Goal: Task Accomplishment & Management: Manage account settings

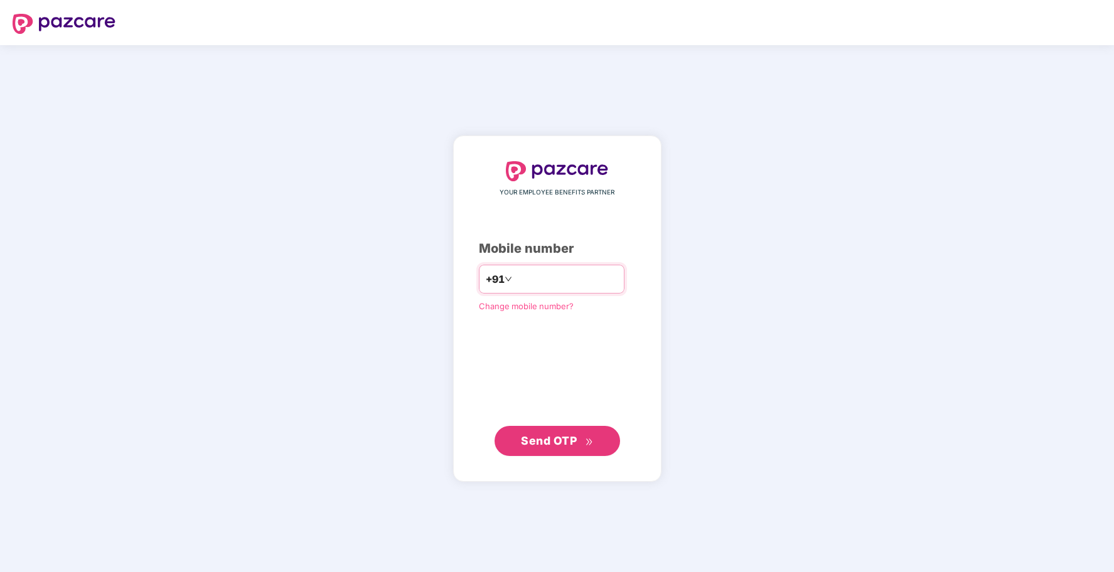
type input "**********"
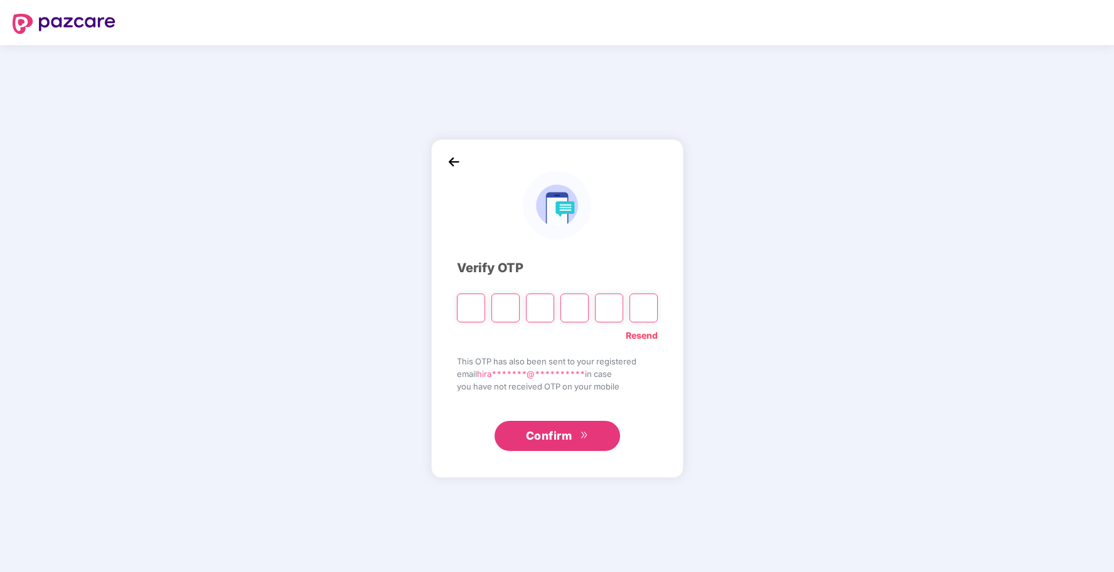
type input "*"
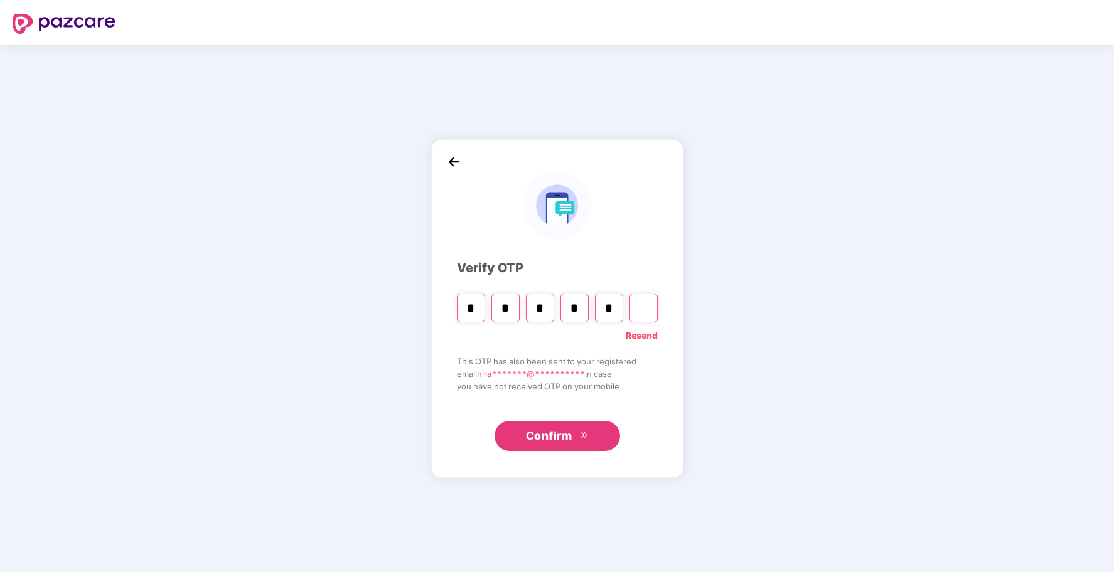
type input "*"
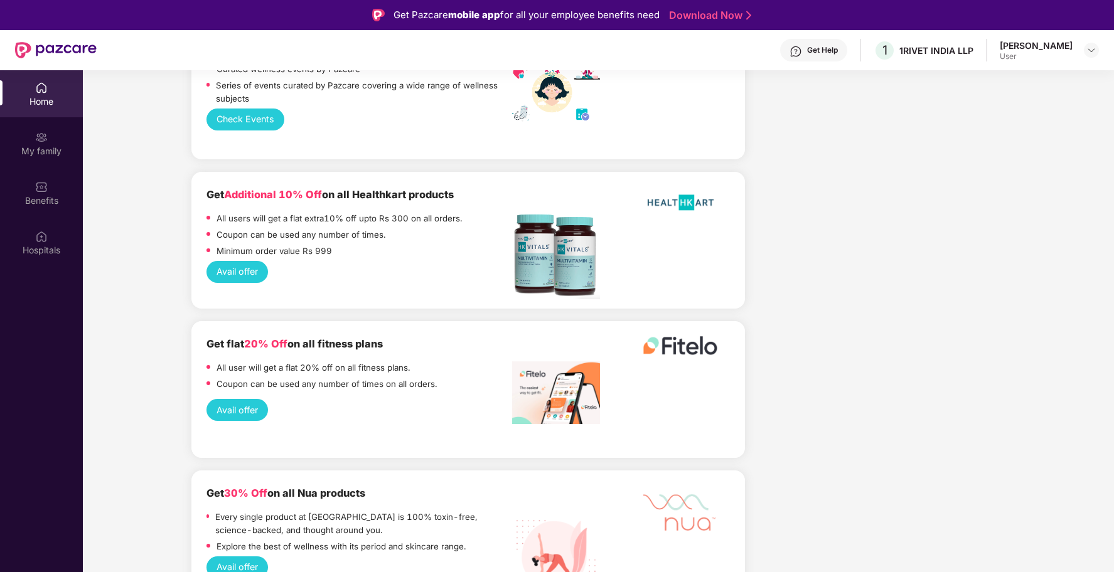
scroll to position [1791, 0]
